Goal: Transaction & Acquisition: Purchase product/service

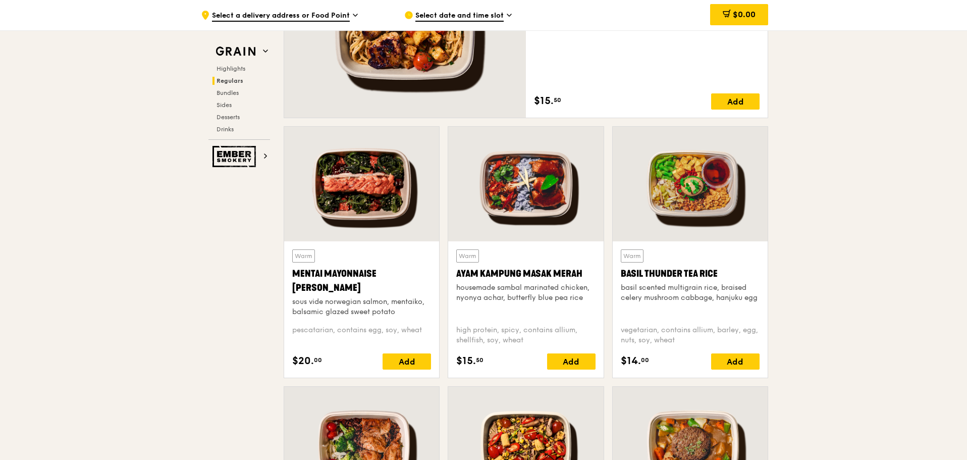
scroll to position [858, 0]
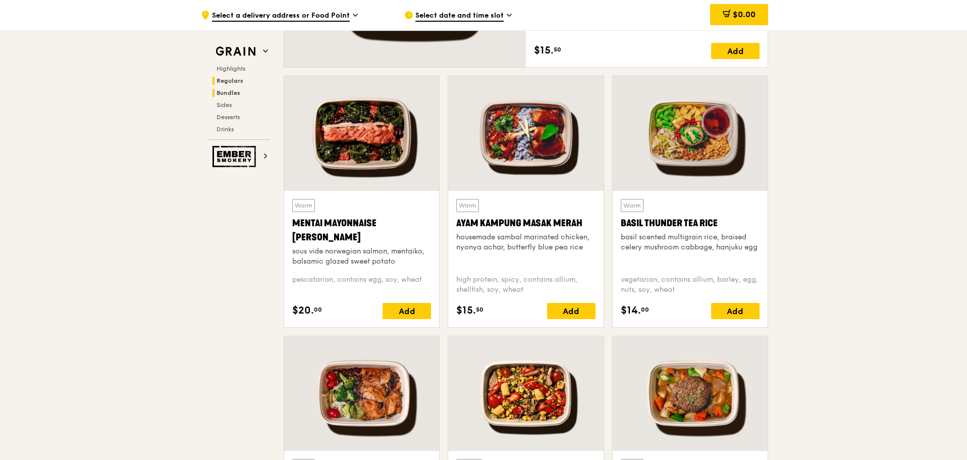
click at [235, 95] on span "Bundles" at bounding box center [228, 92] width 24 height 7
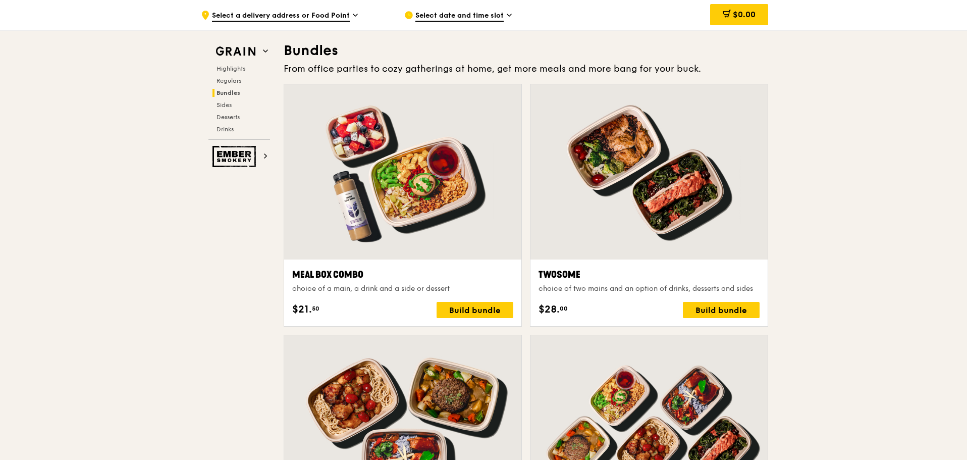
scroll to position [1453, 0]
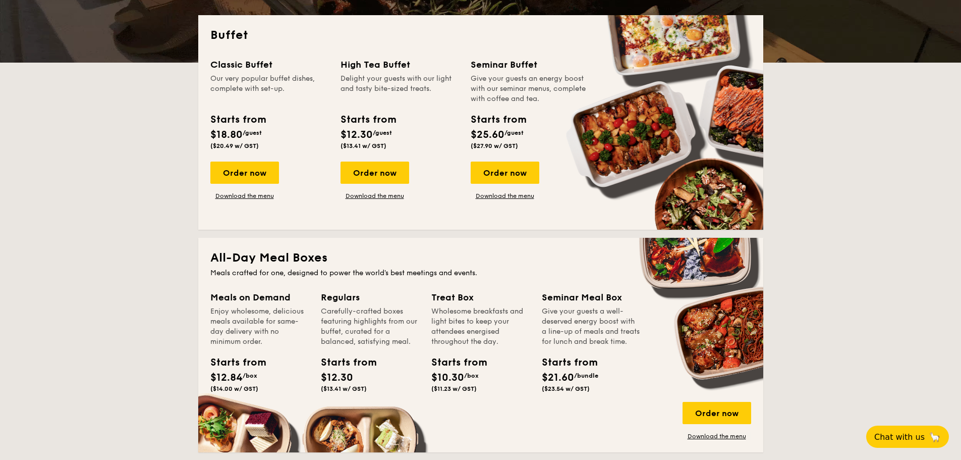
scroll to position [202, 0]
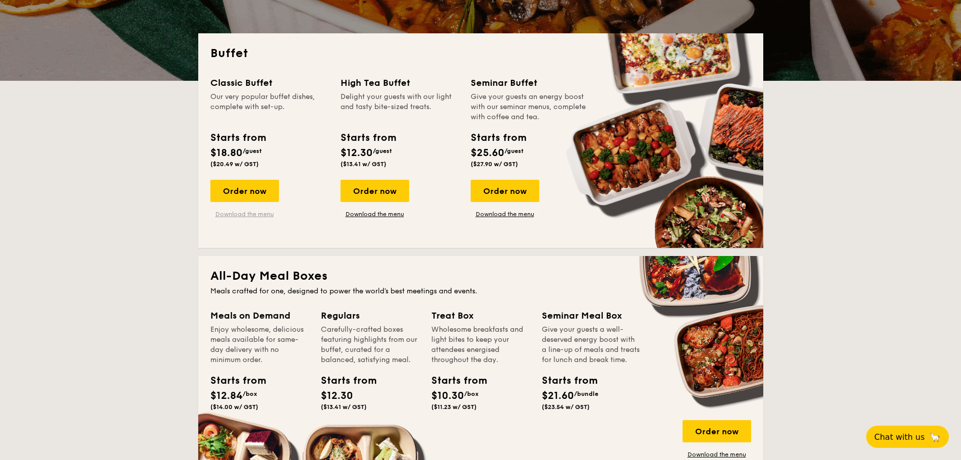
click at [263, 217] on link "Download the menu" at bounding box center [244, 214] width 69 height 8
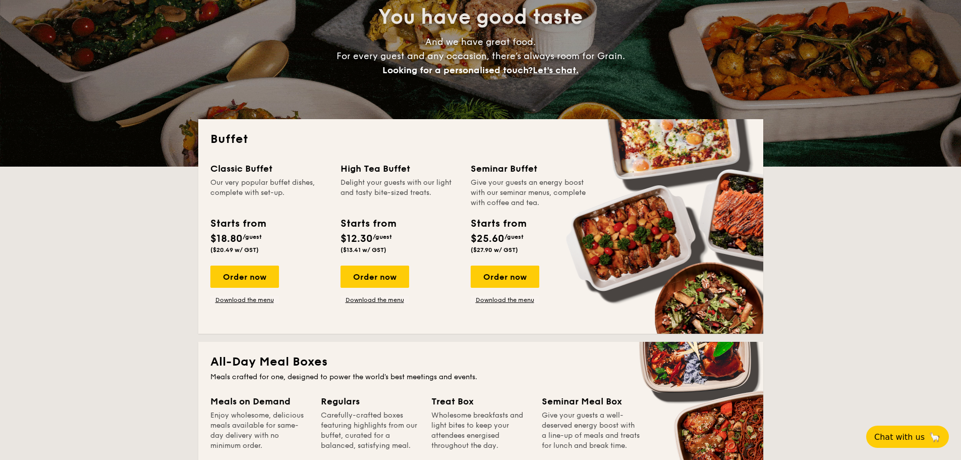
scroll to position [0, 0]
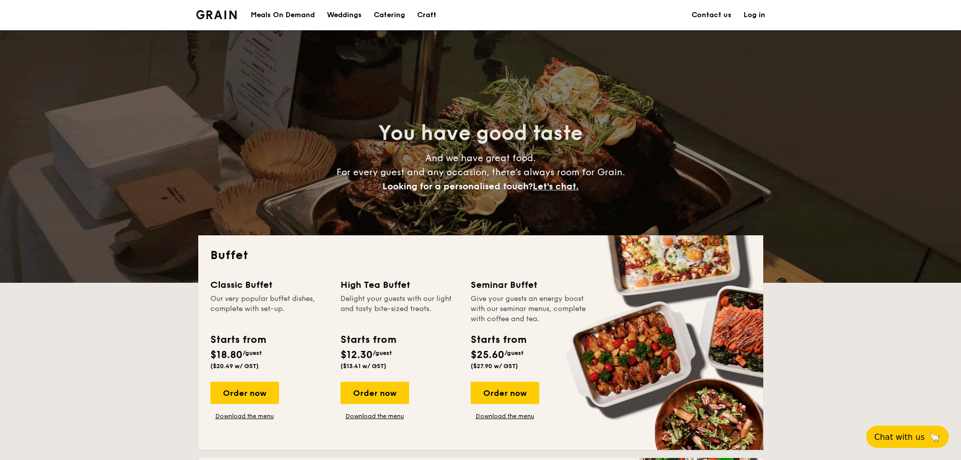
drag, startPoint x: 275, startPoint y: 283, endPoint x: 323, endPoint y: 120, distance: 170.0
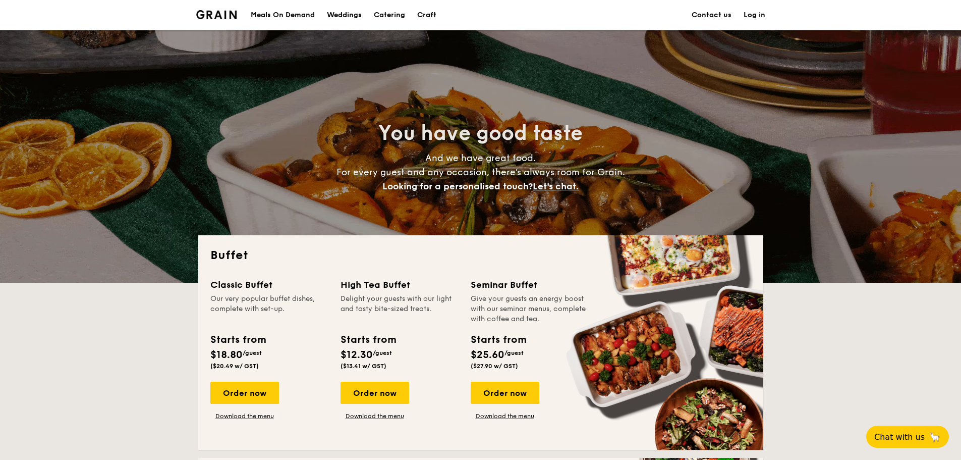
click at [206, 286] on div "Buffet Classic Buffet Our very popular buffet dishes, complete with set-up. Sta…" at bounding box center [480, 342] width 565 height 214
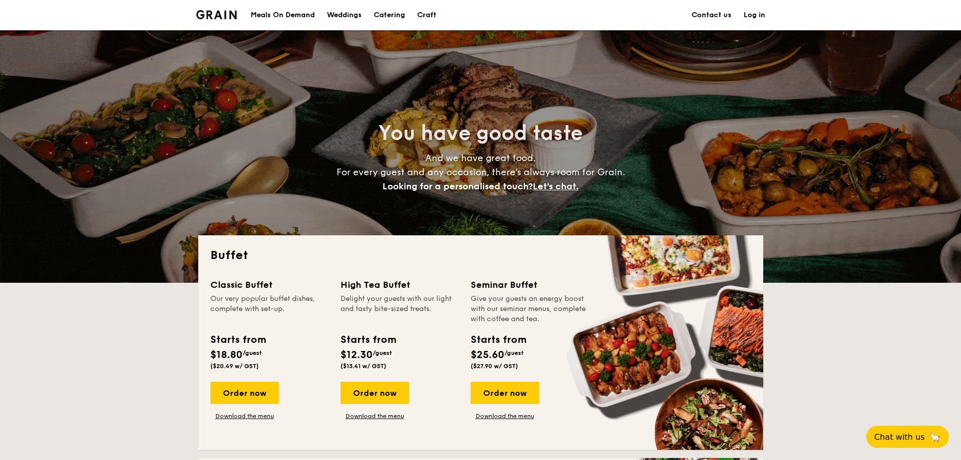
copy div "Classic Buffet"
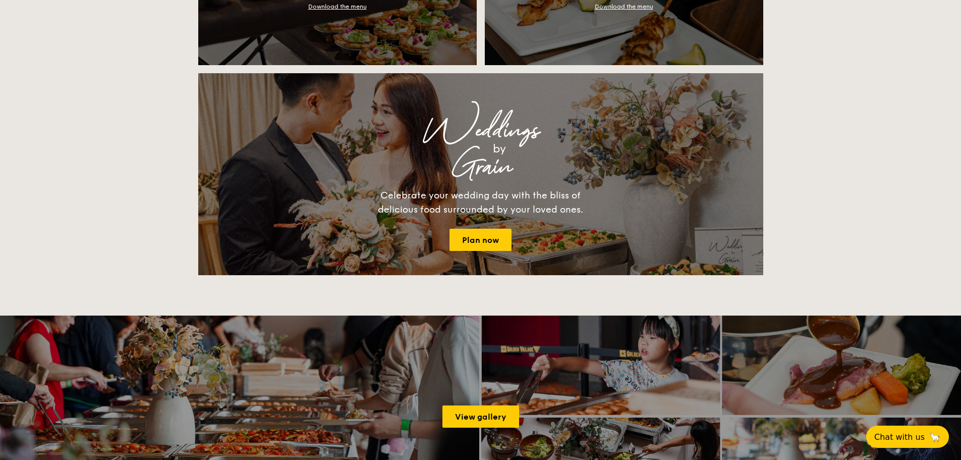
scroll to position [1110, 0]
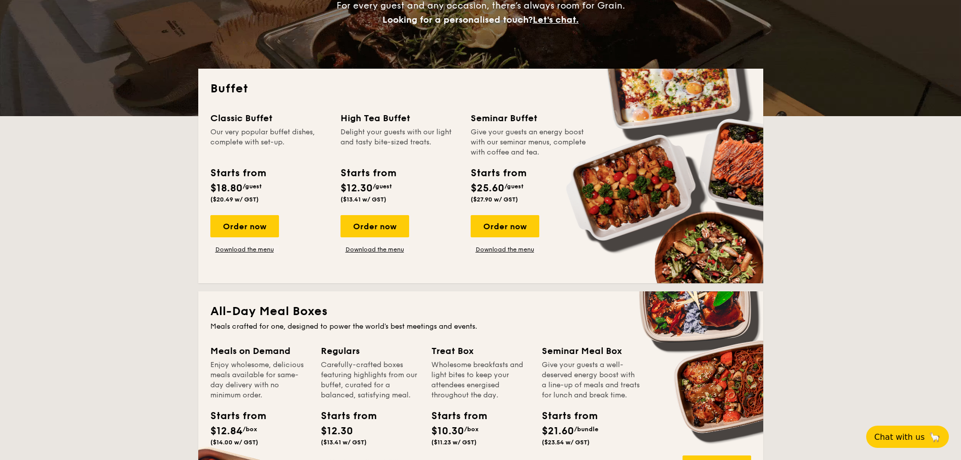
scroll to position [151, 0]
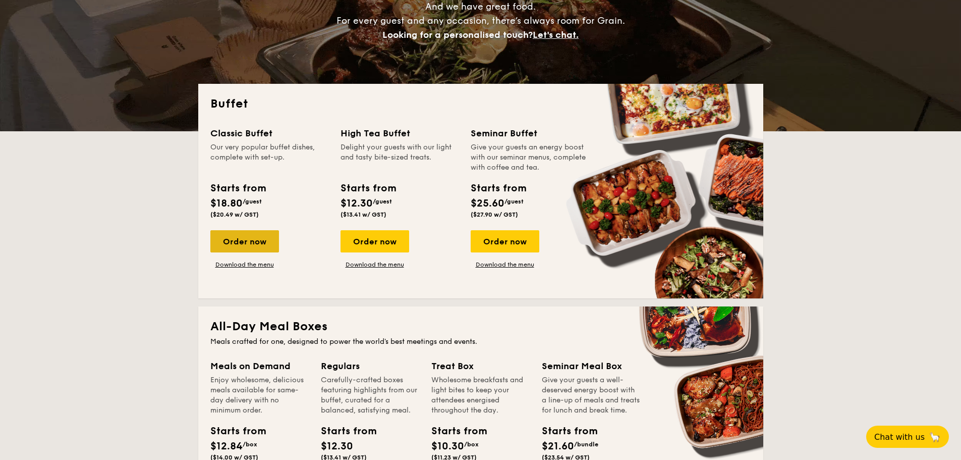
click at [267, 243] on div "Order now" at bounding box center [244, 241] width 69 height 22
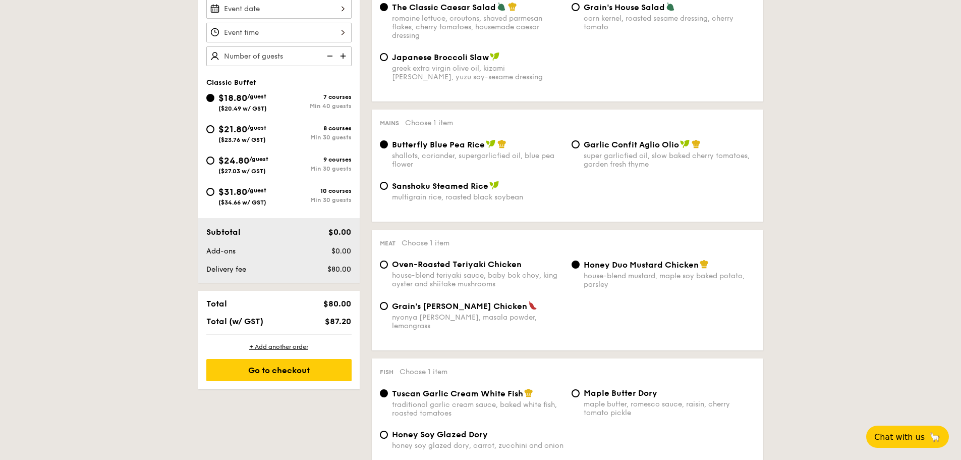
scroll to position [151, 0]
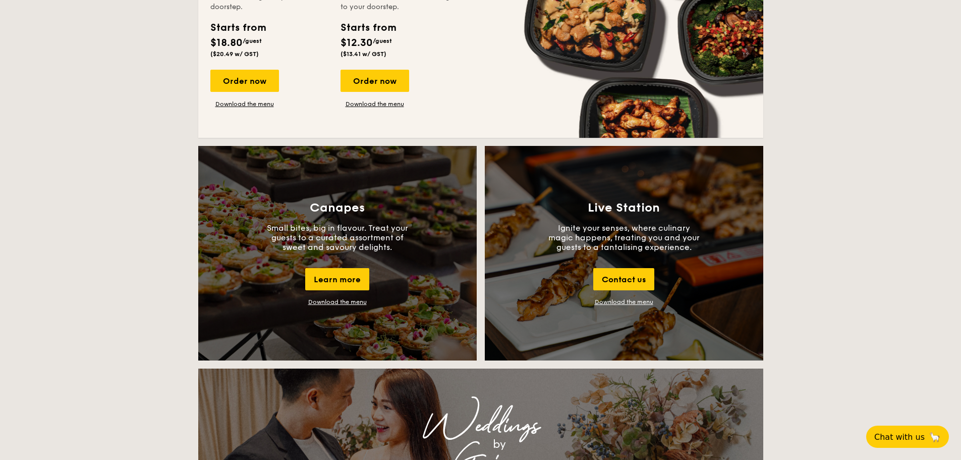
scroll to position [807, 0]
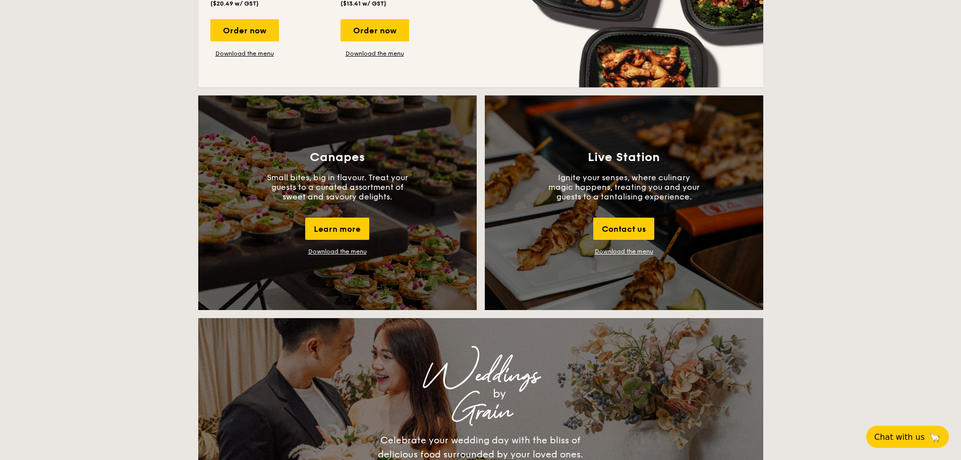
click at [620, 252] on link "Download the menu" at bounding box center [624, 251] width 59 height 7
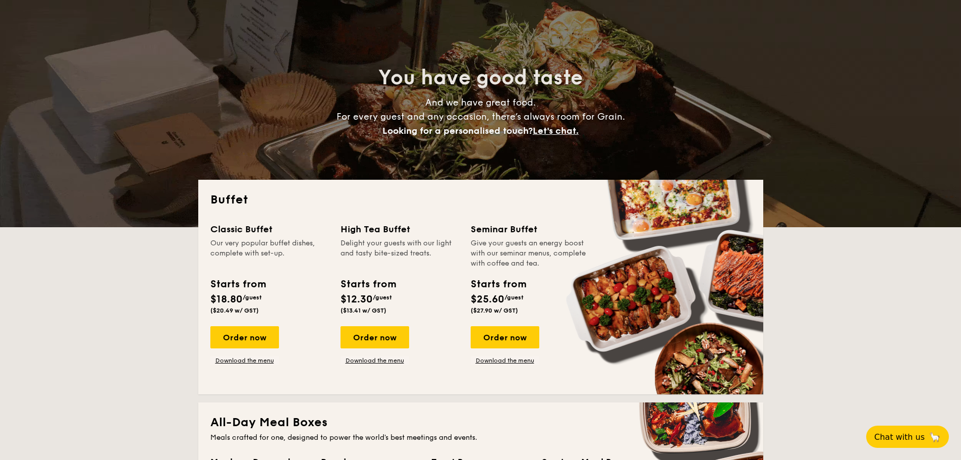
scroll to position [50, 0]
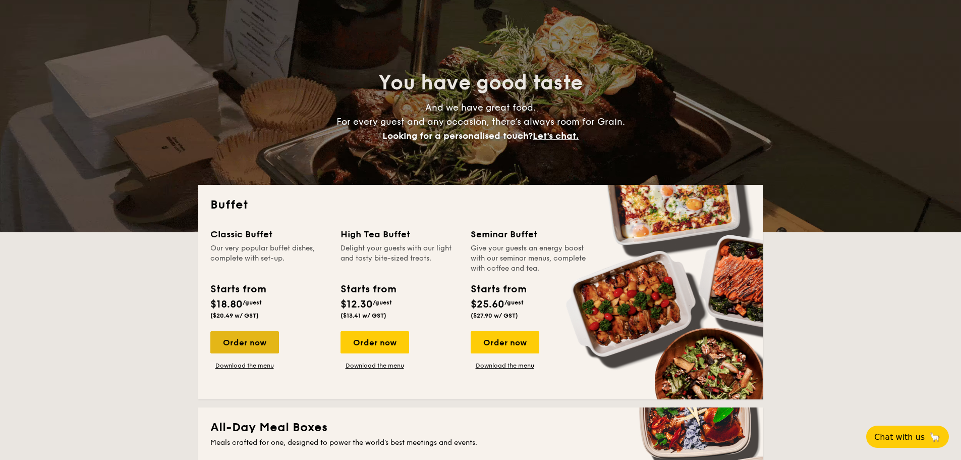
click at [252, 346] on div "Order now" at bounding box center [244, 342] width 69 height 22
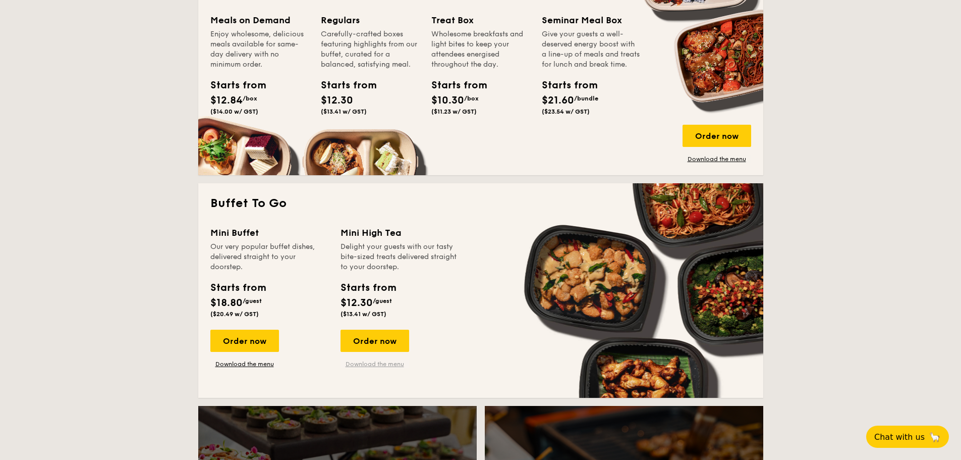
scroll to position [656, 0]
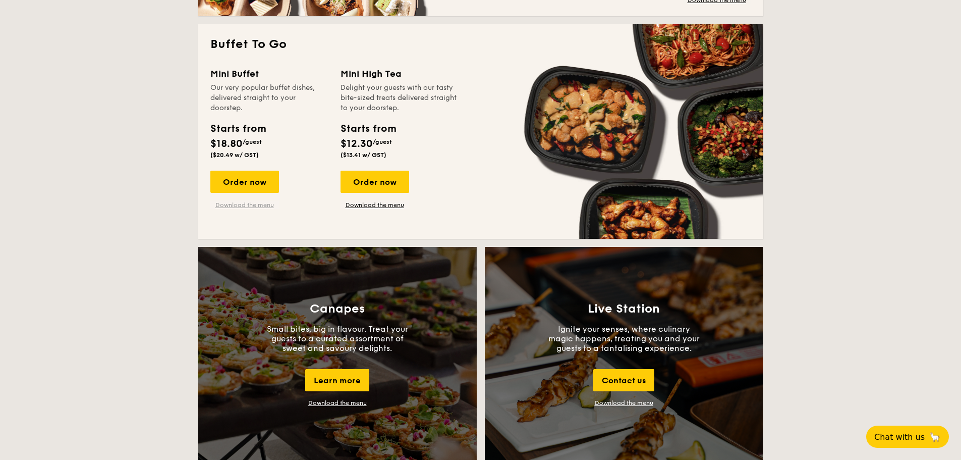
click at [261, 208] on link "Download the menu" at bounding box center [244, 205] width 69 height 8
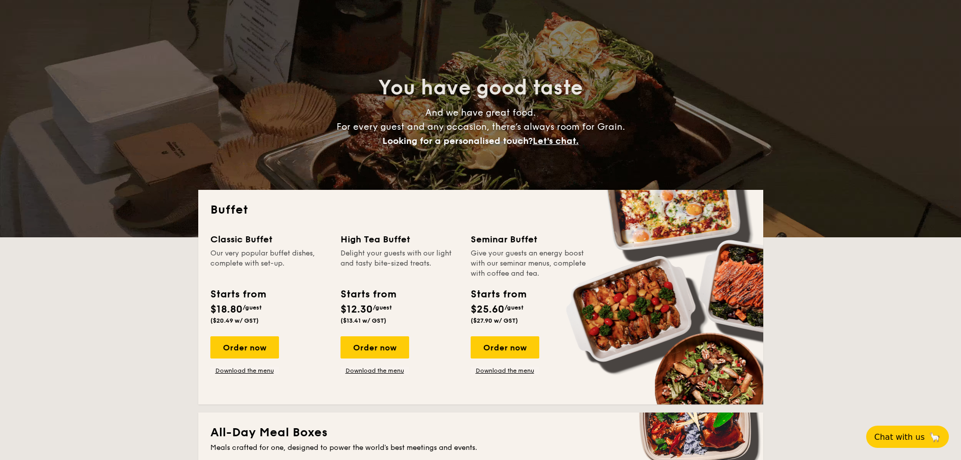
scroll to position [252, 0]
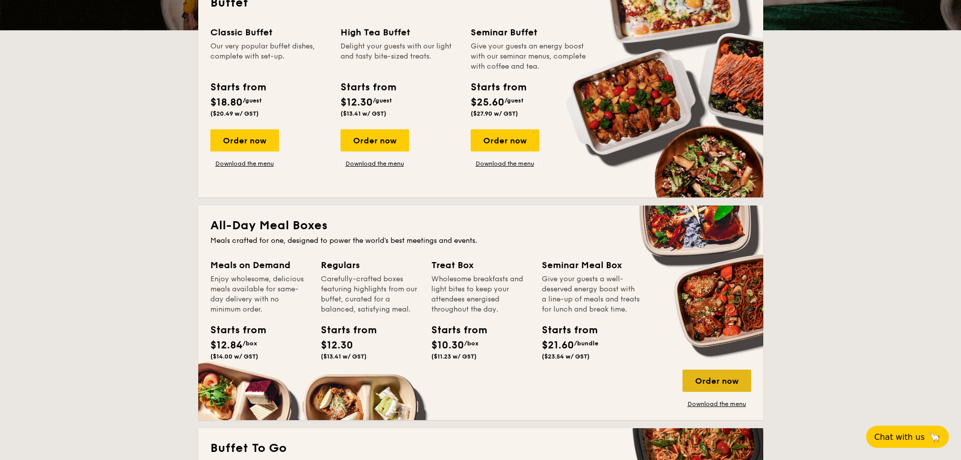
click at [707, 382] on div "Order now" at bounding box center [717, 380] width 69 height 22
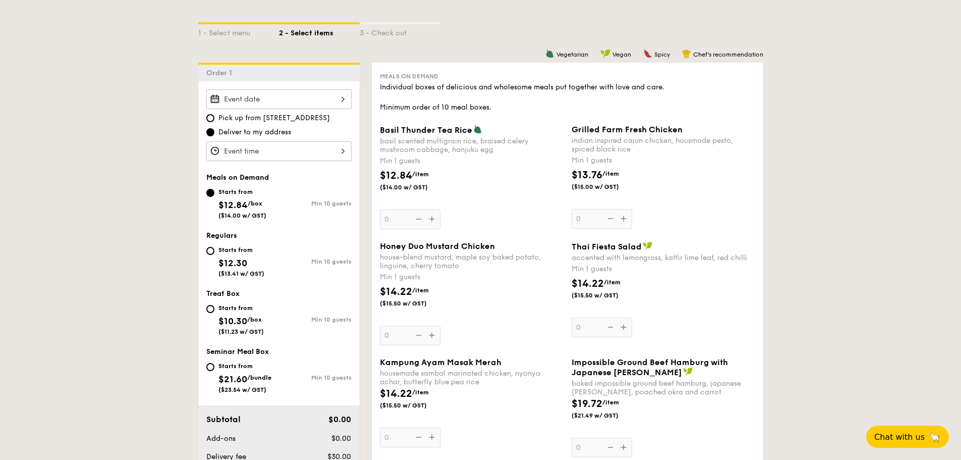
scroll to position [202, 0]
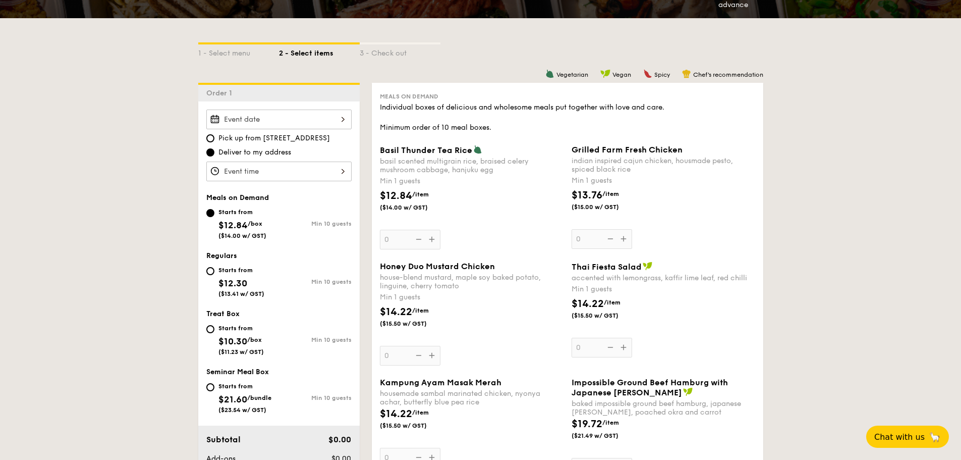
click at [214, 273] on div "Starts from $12.30 ($13.41 w/ GST)" at bounding box center [242, 280] width 73 height 33
click at [214, 273] on input "Starts from $12.30 ($13.41 w/ GST) Min 10 guests" at bounding box center [210, 271] width 8 height 8
radio input "true"
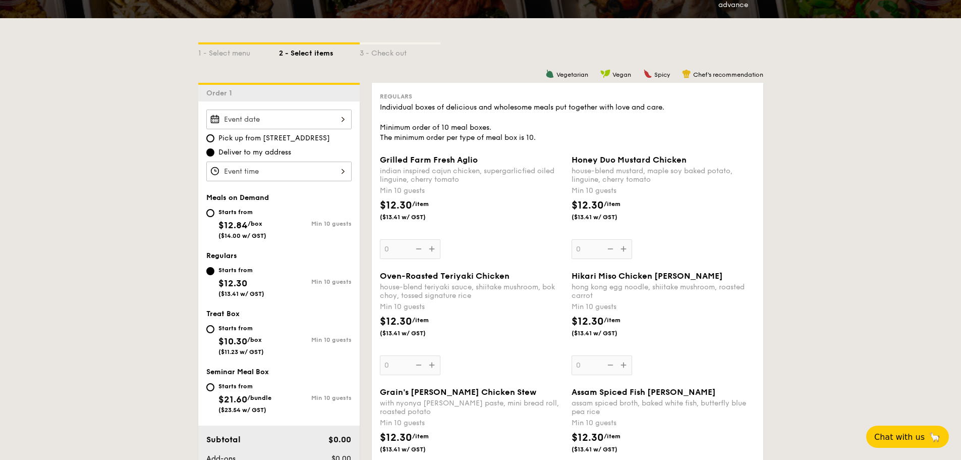
click at [241, 215] on div "Starts from" at bounding box center [242, 212] width 48 height 8
click at [214, 215] on input "Starts from $12.84 /box ($14.00 w/ GST) Min 10 guests" at bounding box center [210, 213] width 8 height 8
radio input "true"
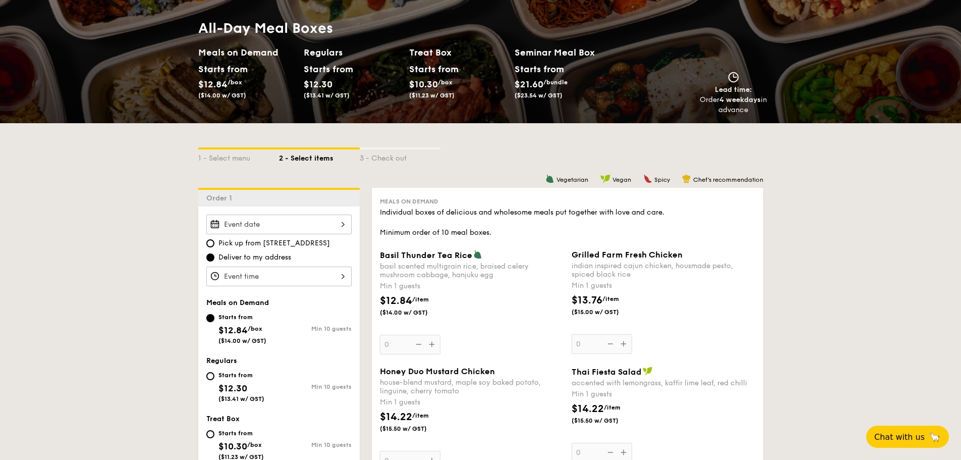
scroll to position [0, 0]
